Goal: Check status: Check status

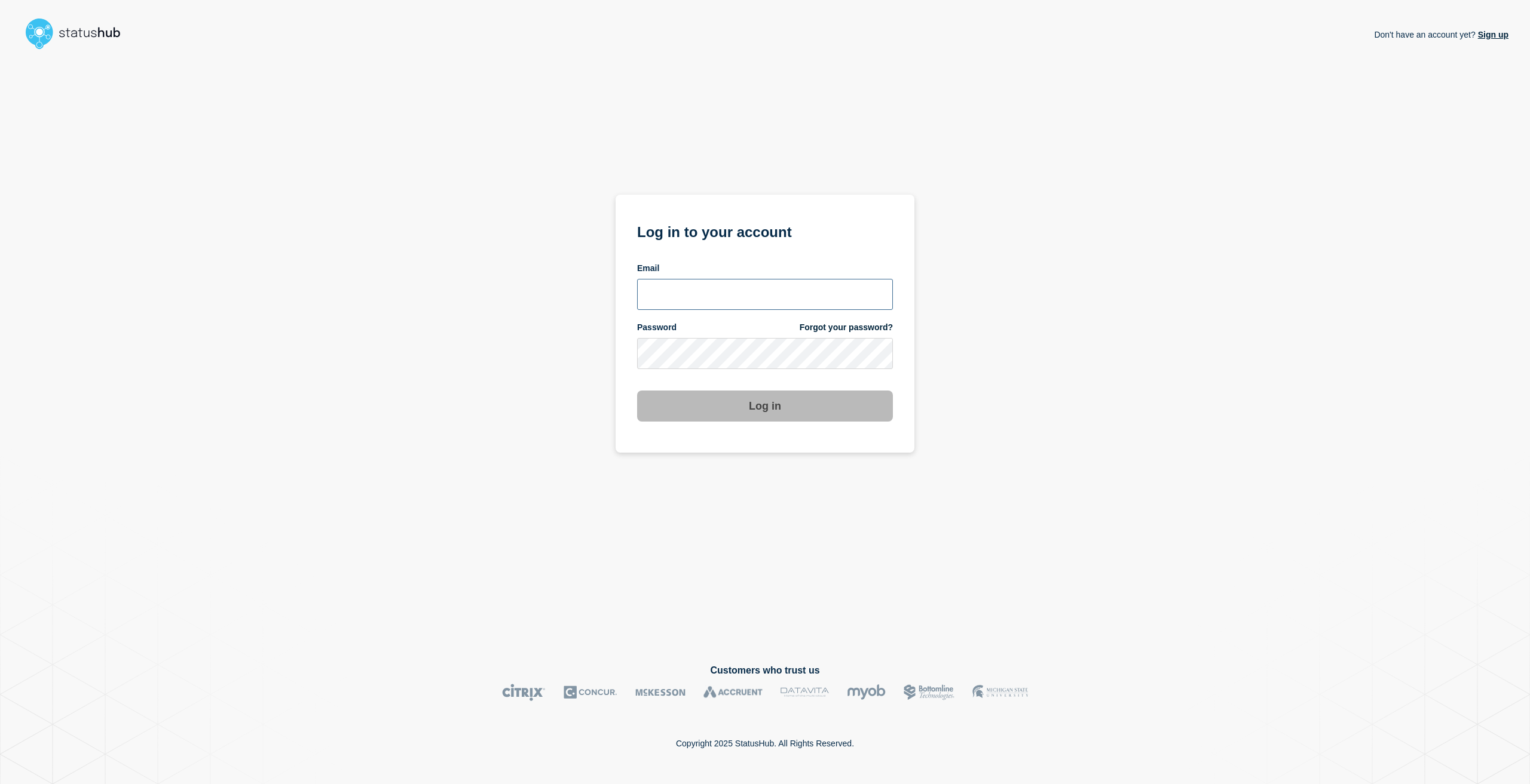
click at [710, 302] on input "email input" at bounding box center [765, 294] width 255 height 31
click at [844, 296] on input "[EMAIL_ADDRESS][PERSON_NAME]" at bounding box center [765, 294] width 255 height 31
type input "[EMAIL_ADDRESS][PERSON_NAME][DOMAIN_NAME]"
click at [637, 391] on button "Log in" at bounding box center [765, 406] width 255 height 31
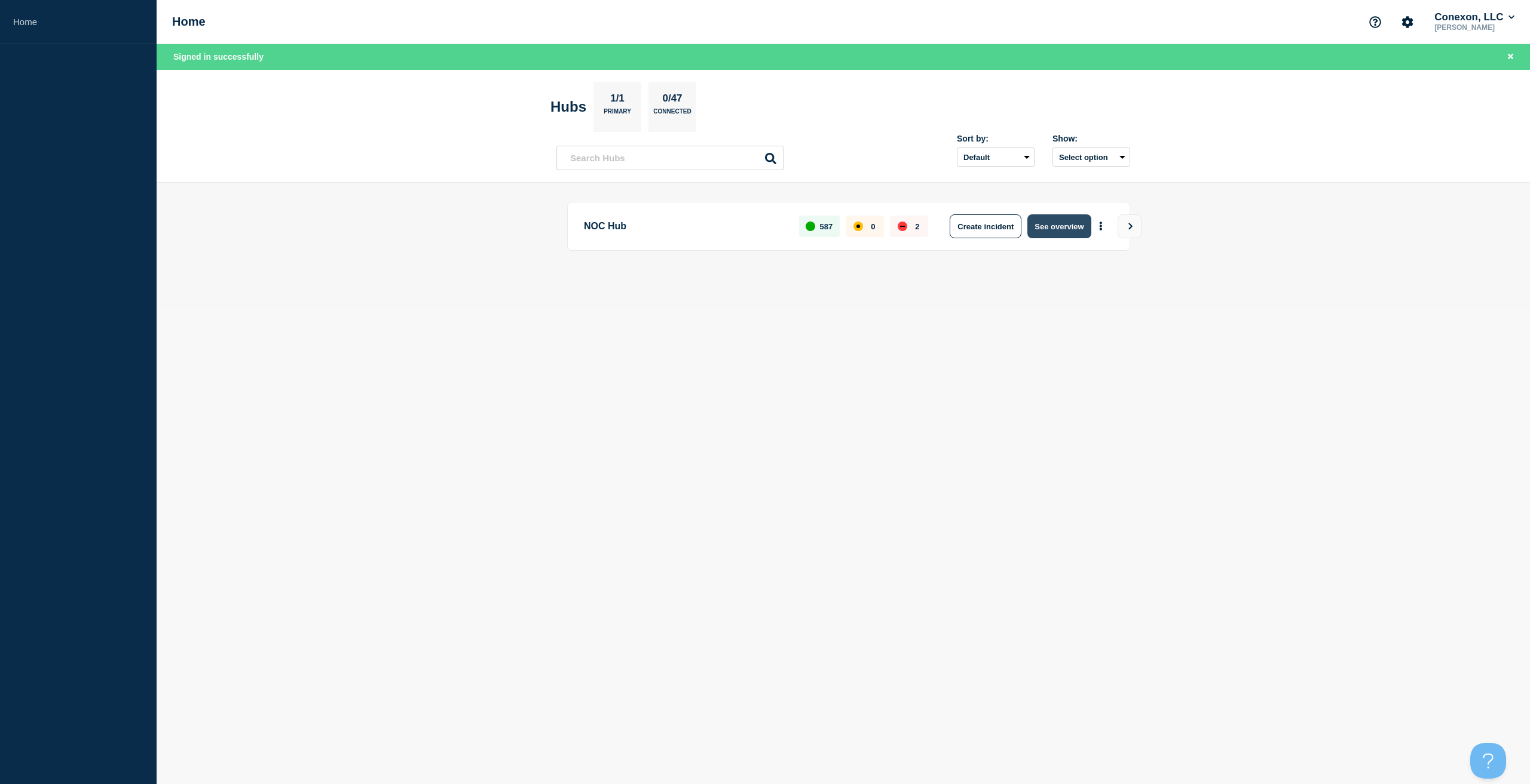
drag, startPoint x: 0, startPoint y: 0, endPoint x: 1076, endPoint y: 223, distance: 1098.9
click at [1076, 223] on button "See overview" at bounding box center [1059, 226] width 63 height 24
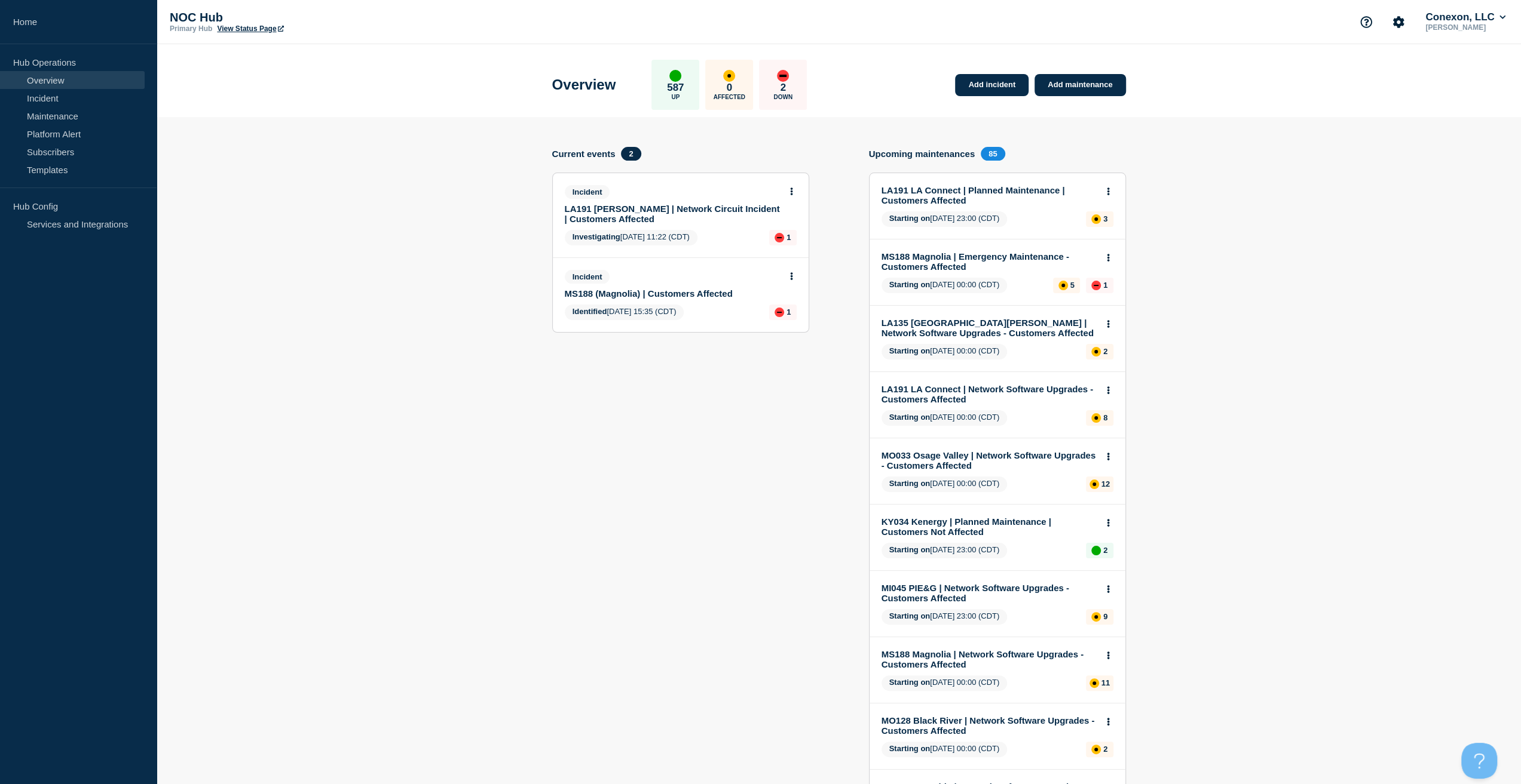
click at [694, 294] on link "MS188 (Magnolia) | Customers Affected" at bounding box center [673, 293] width 216 height 10
